Goal: Task Accomplishment & Management: Complete application form

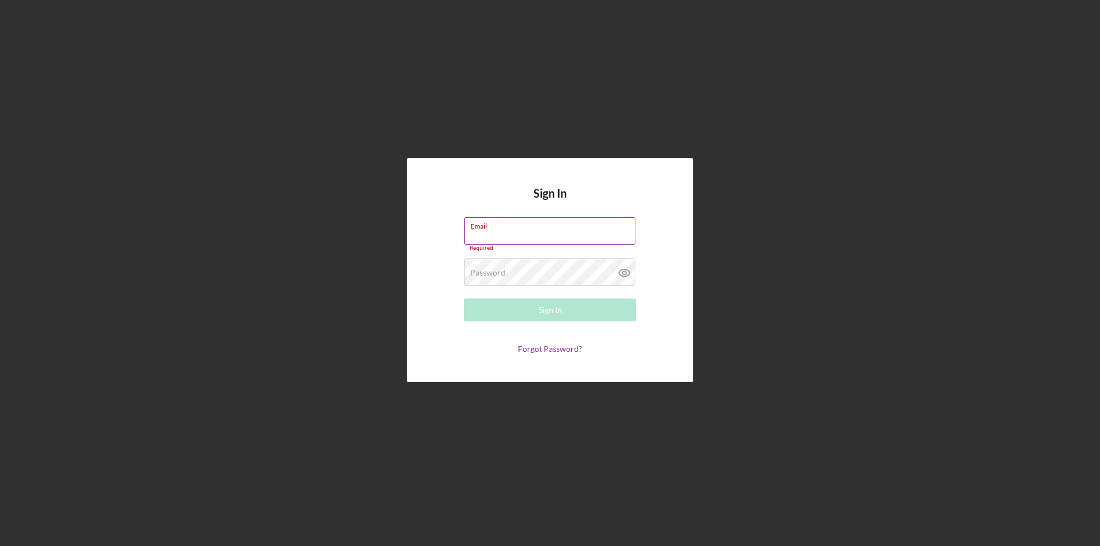
click at [519, 227] on label "Email" at bounding box center [553, 224] width 165 height 13
click at [519, 227] on input "Email" at bounding box center [549, 231] width 171 height 28
type input "[EMAIL_ADDRESS][DOMAIN_NAME]"
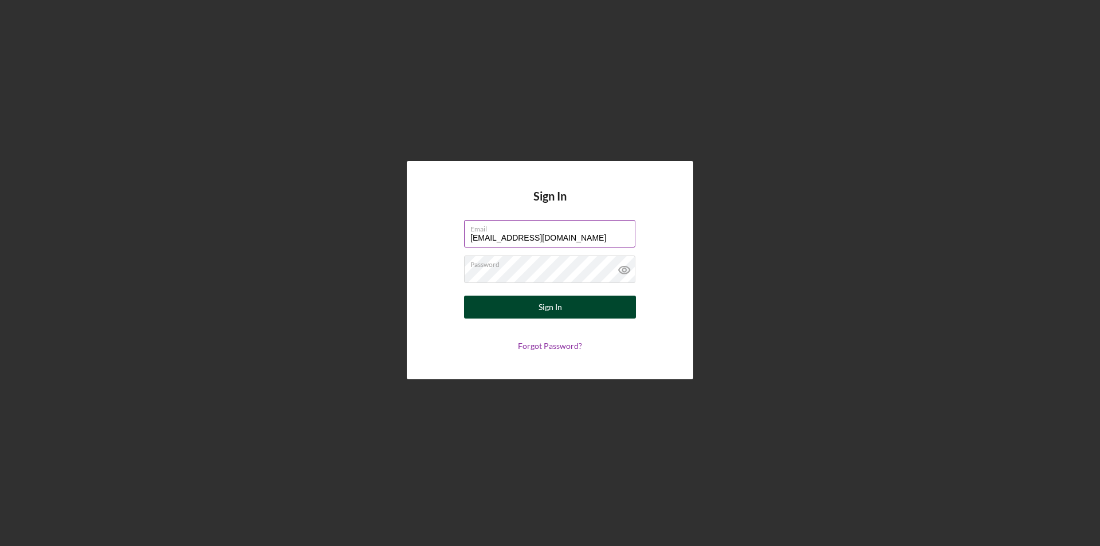
click at [546, 301] on div "Sign In" at bounding box center [550, 307] width 23 height 23
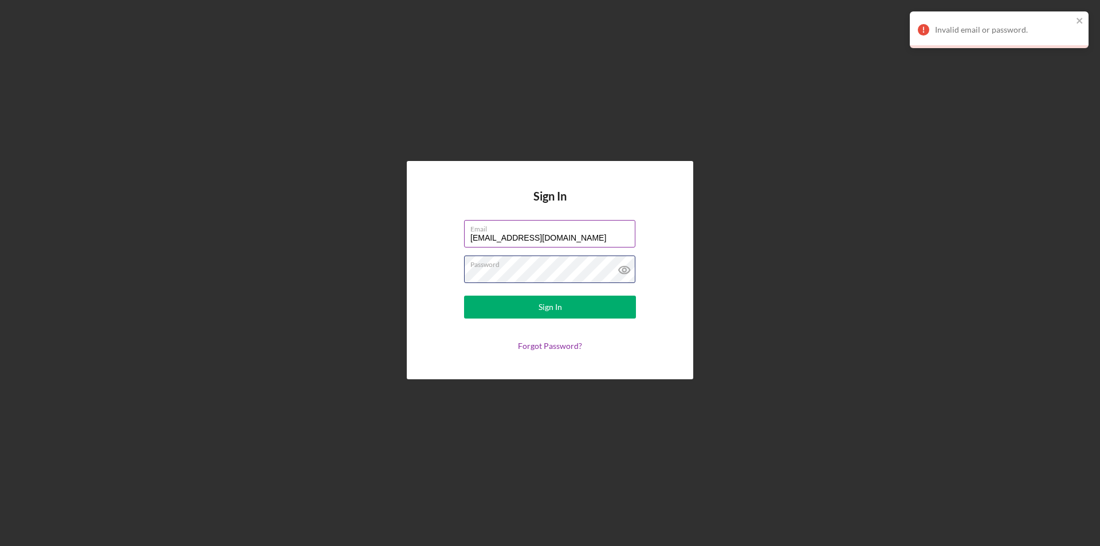
click at [302, 284] on div "Sign In Email [EMAIL_ADDRESS][DOMAIN_NAME] Password Sign In Forgot Password?" at bounding box center [550, 270] width 1089 height 540
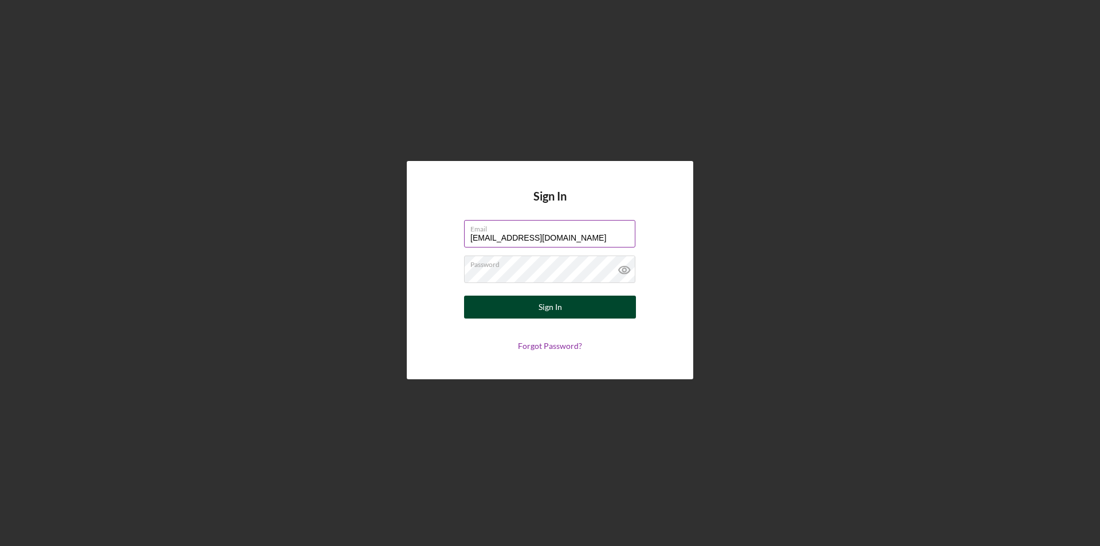
click at [542, 311] on div "Sign In" at bounding box center [550, 307] width 23 height 23
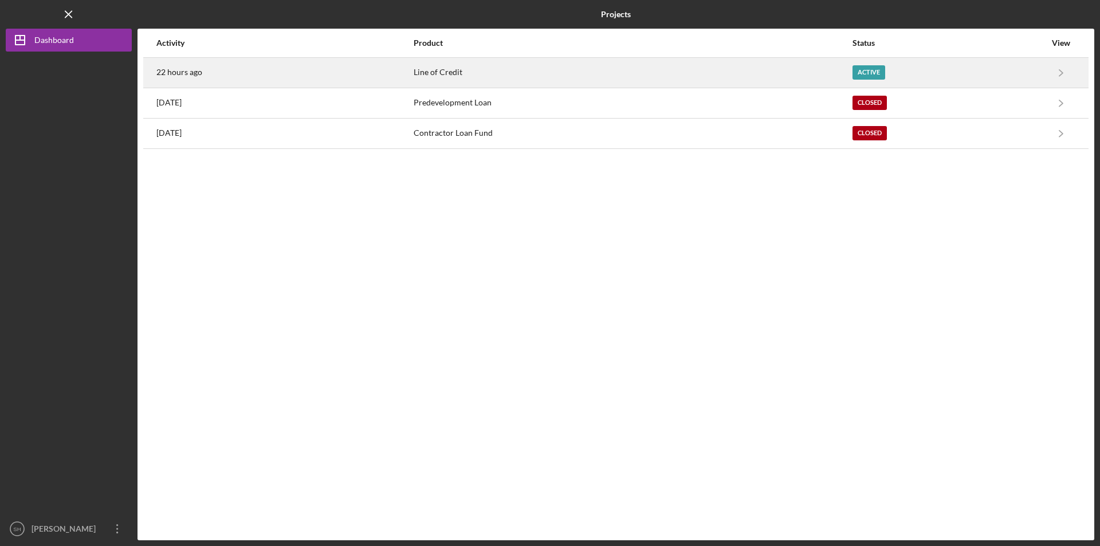
click at [468, 69] on div "Line of Credit" at bounding box center [633, 72] width 438 height 29
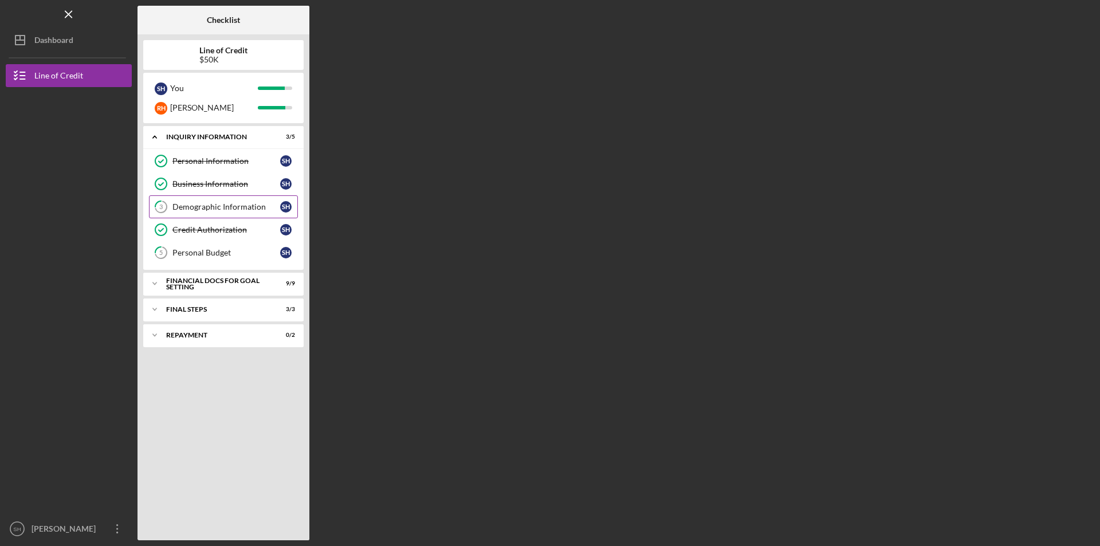
click at [230, 202] on link "3 Demographic Information S H" at bounding box center [223, 206] width 149 height 23
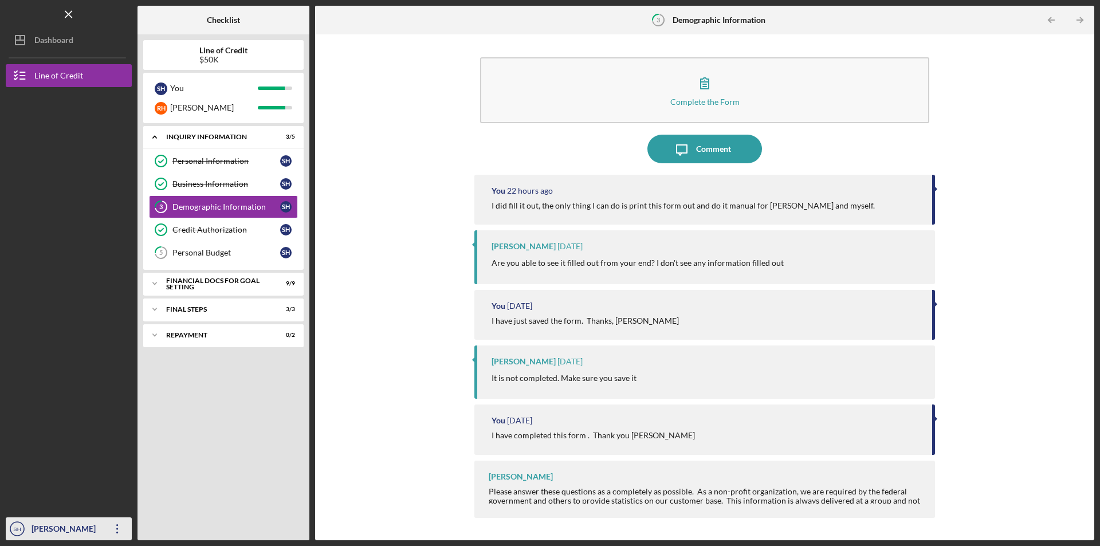
click at [60, 529] on div "[PERSON_NAME]" at bounding box center [66, 531] width 75 height 26
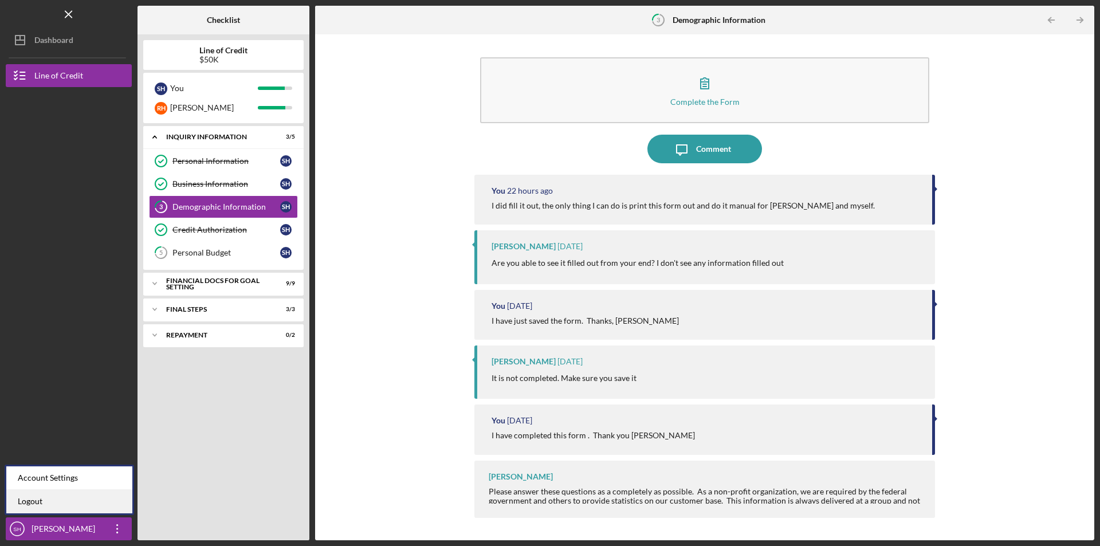
click at [38, 503] on link "Logout" at bounding box center [69, 501] width 126 height 23
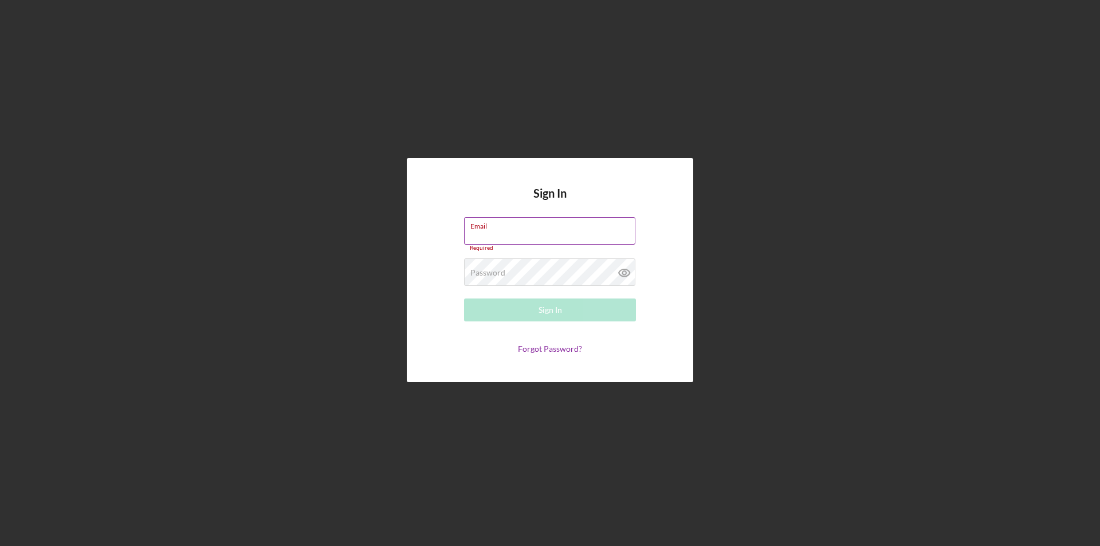
click at [524, 232] on div "Email Required" at bounding box center [550, 234] width 172 height 34
type input "[EMAIL_ADDRESS][DOMAIN_NAME]"
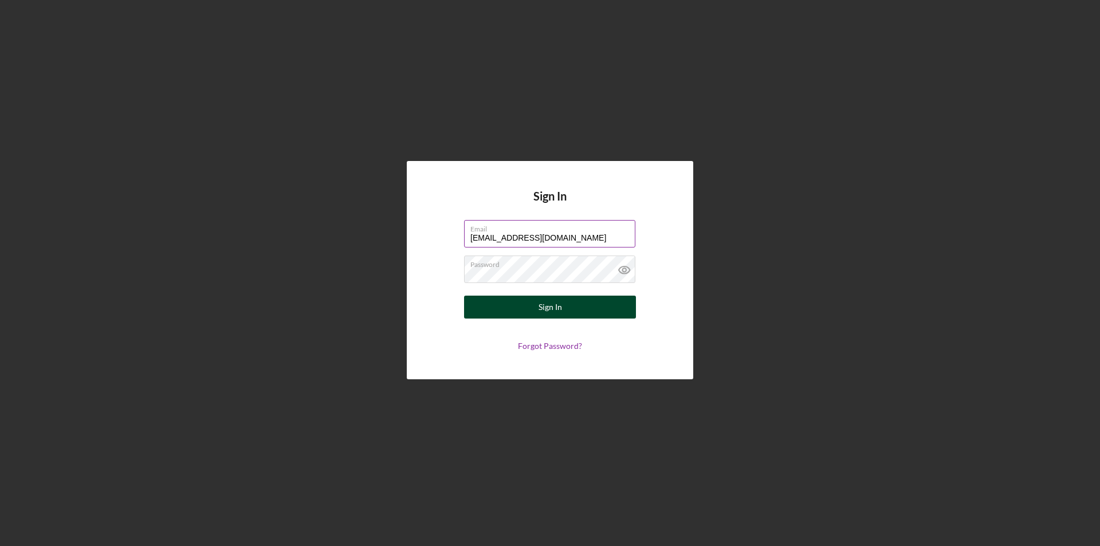
click at [563, 305] on button "Sign In" at bounding box center [550, 307] width 172 height 23
